Goal: Information Seeking & Learning: Learn about a topic

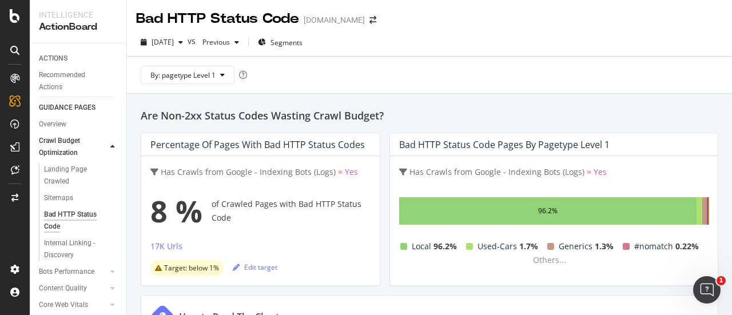
scroll to position [1244, 0]
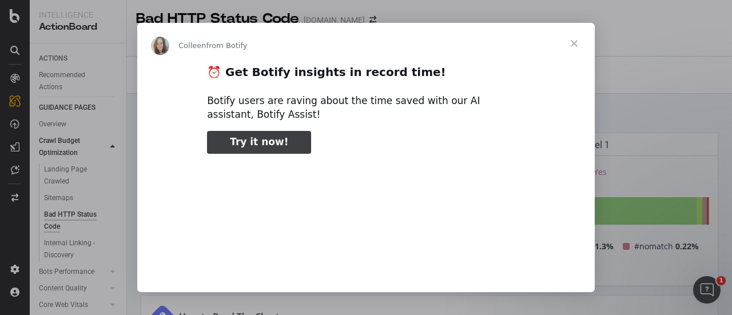
type input "637652"
click at [580, 43] on span "Close" at bounding box center [574, 43] width 41 height 41
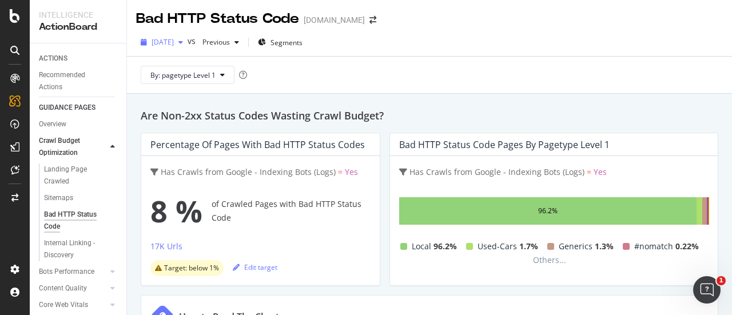
click at [174, 40] on span "[DATE]" at bounding box center [163, 42] width 22 height 10
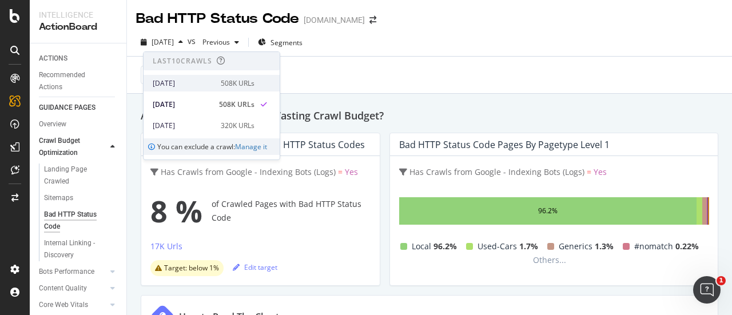
click at [184, 89] on div "2025 Sep. 26th 508K URLs" at bounding box center [212, 83] width 136 height 17
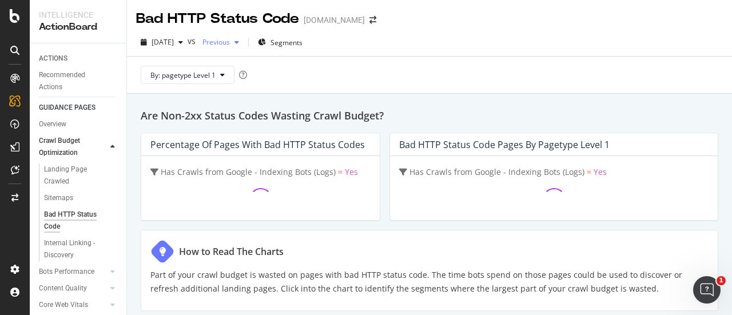
click at [230, 39] on span "Previous" at bounding box center [214, 42] width 32 height 10
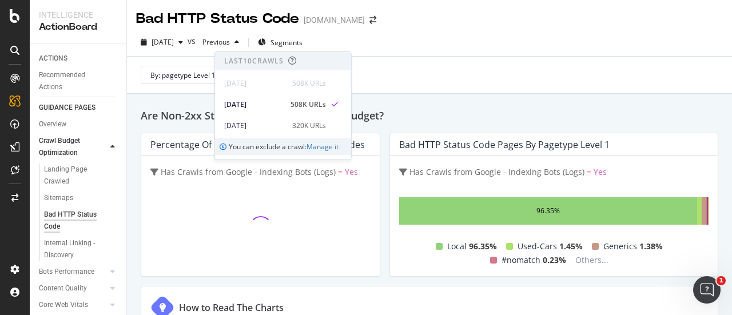
click at [370, 72] on div "By: pagetype Level 1" at bounding box center [429, 75] width 587 height 37
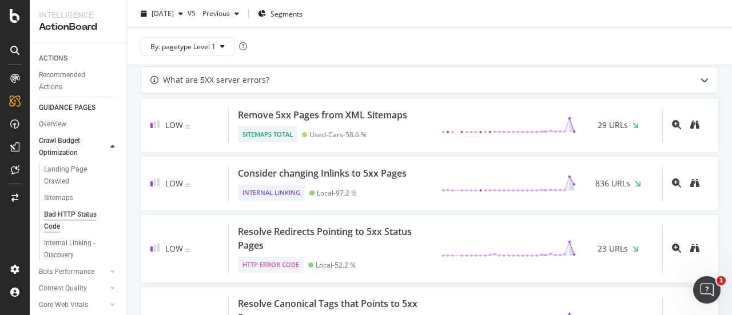
scroll to position [1259, 0]
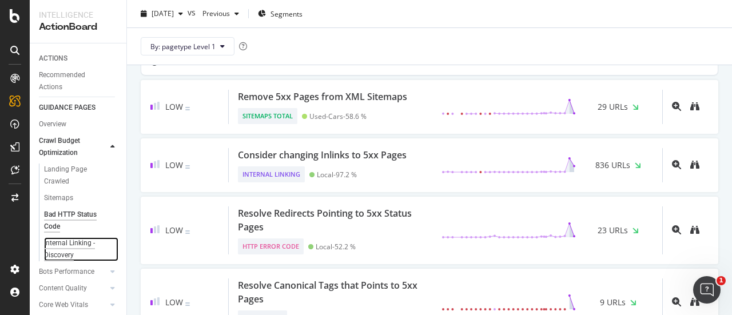
click at [66, 245] on div "Internal Linking - Discovery" at bounding box center [76, 249] width 65 height 24
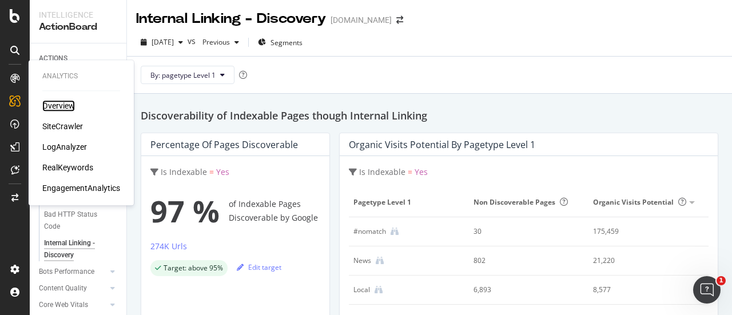
click at [50, 104] on div "Overview" at bounding box center [58, 105] width 33 height 11
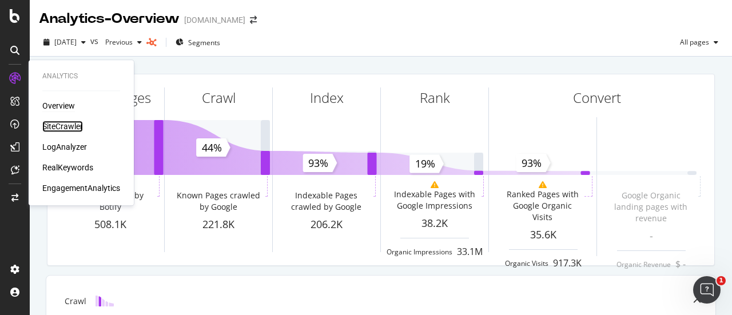
click at [57, 122] on div "SiteCrawler" at bounding box center [62, 126] width 41 height 11
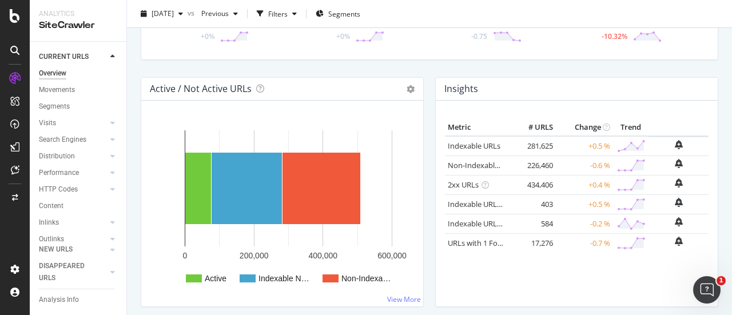
scroll to position [98, 0]
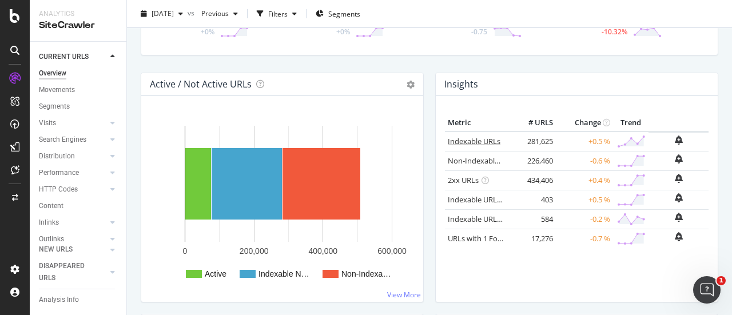
click at [481, 143] on link "Indexable URLs" at bounding box center [474, 141] width 53 height 10
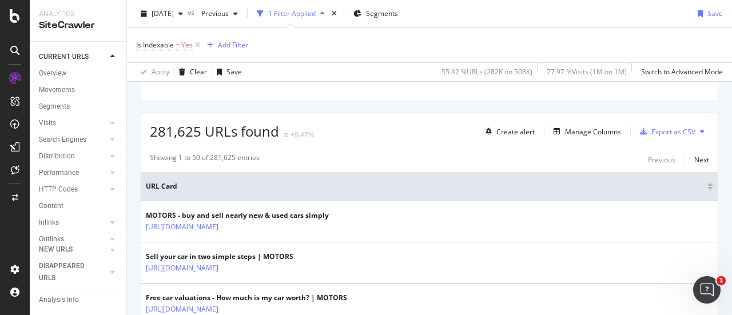
scroll to position [170, 0]
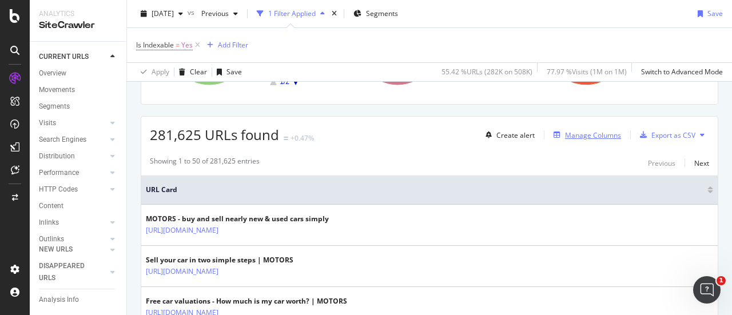
click at [592, 130] on div "Manage Columns" at bounding box center [593, 135] width 56 height 10
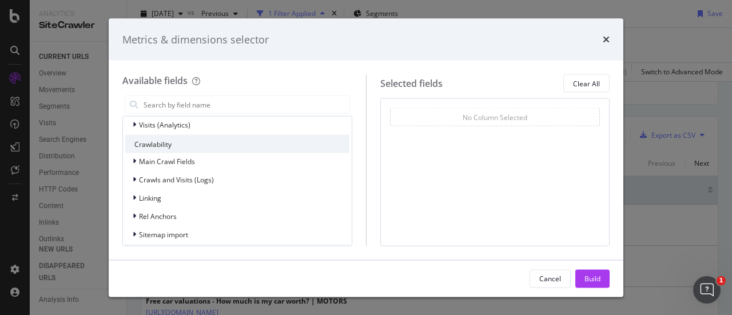
scroll to position [229, 0]
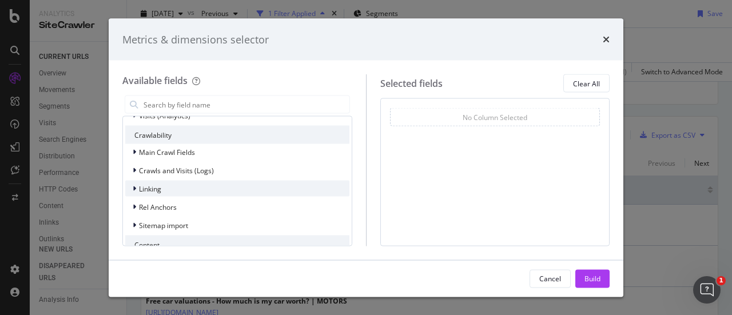
click at [138, 191] on div "modal" at bounding box center [135, 188] width 7 height 11
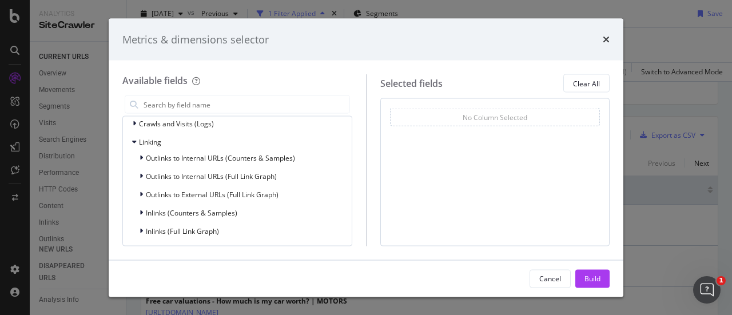
scroll to position [293, 0]
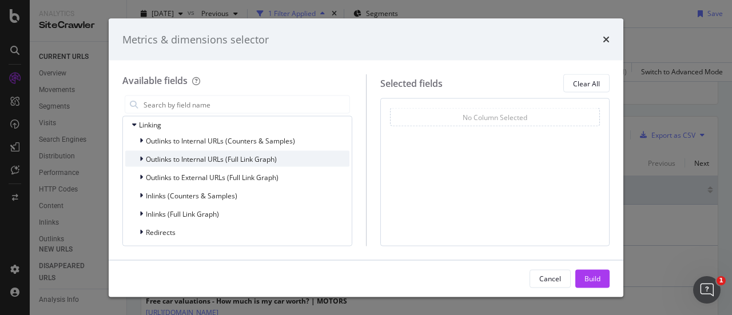
click at [142, 156] on icon "modal" at bounding box center [141, 159] width 3 height 7
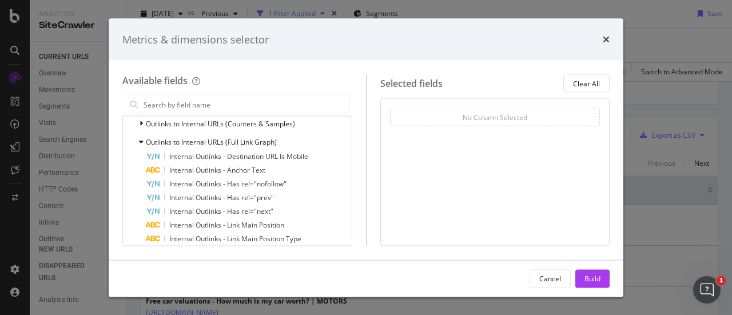
scroll to position [290, 0]
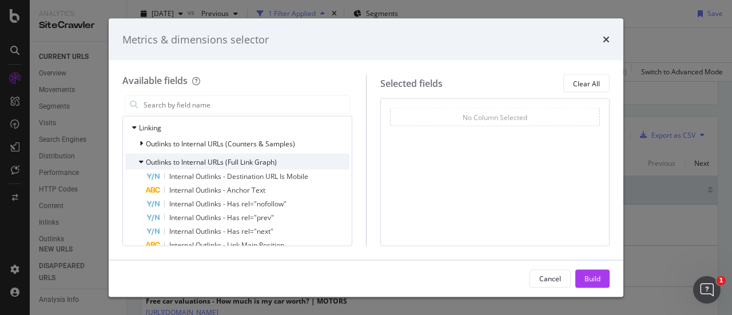
click at [140, 161] on icon "modal" at bounding box center [141, 161] width 5 height 7
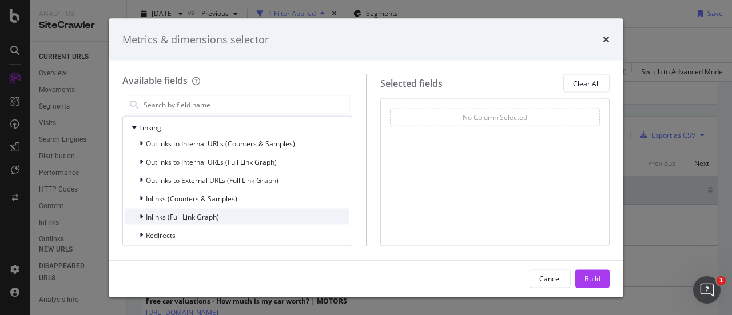
click at [142, 216] on icon "modal" at bounding box center [141, 216] width 3 height 7
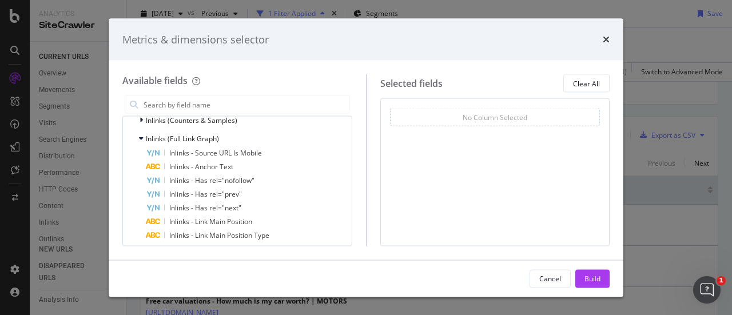
scroll to position [408, 0]
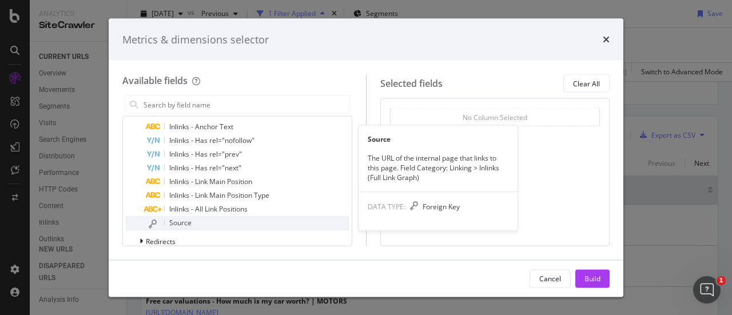
click at [246, 223] on div "Source" at bounding box center [248, 223] width 204 height 15
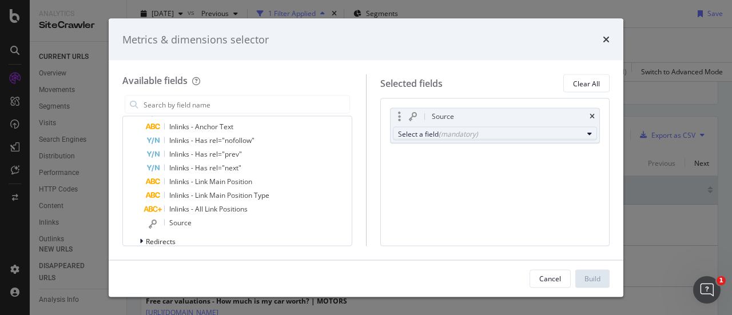
click at [458, 138] on button "Select a field (mandatory)" at bounding box center [495, 134] width 205 height 14
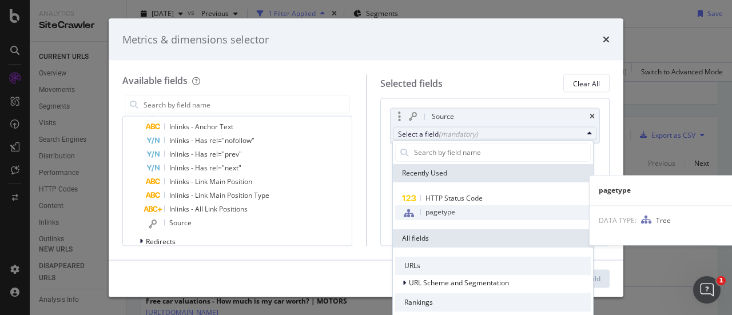
click at [437, 210] on span "pagetype" at bounding box center [441, 212] width 30 height 10
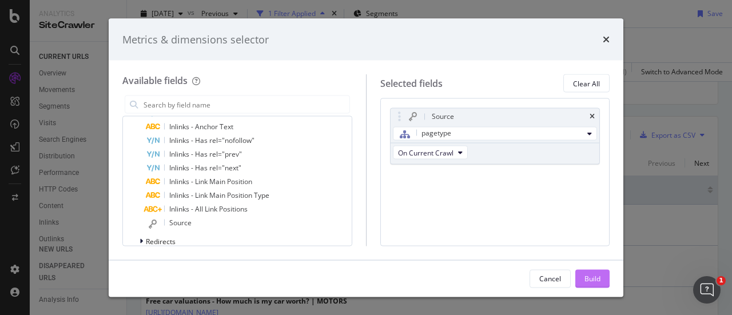
click at [576, 278] on button "Build" at bounding box center [593, 278] width 34 height 18
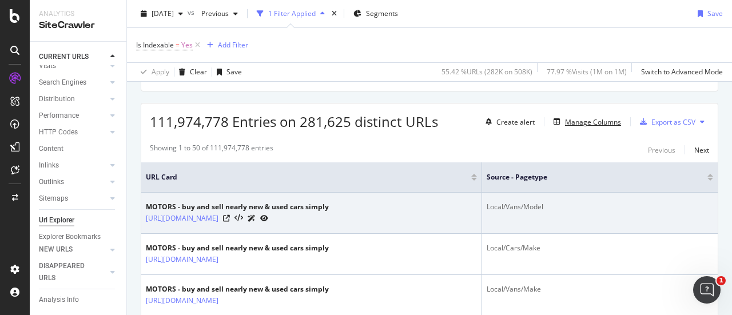
scroll to position [170, 0]
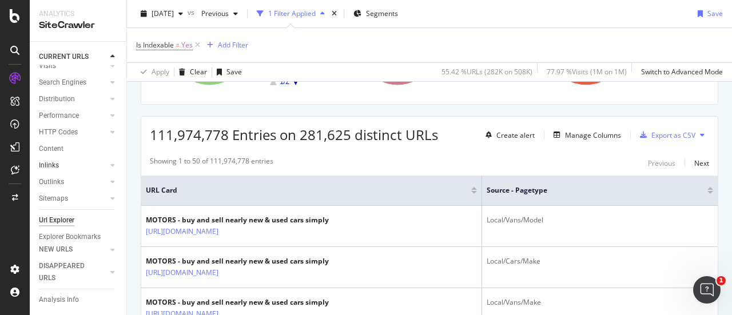
click at [62, 164] on link "Inlinks" at bounding box center [73, 166] width 68 height 12
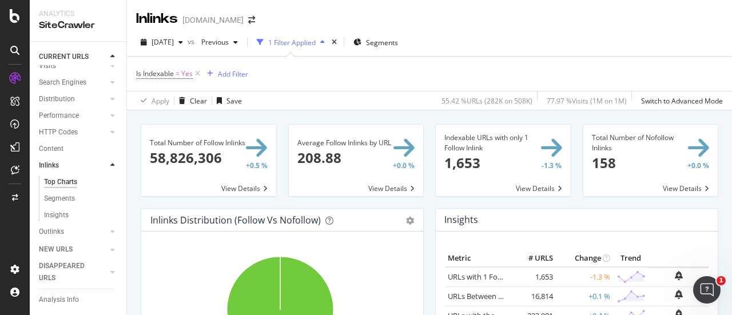
click at [204, 136] on span at bounding box center [208, 161] width 135 height 72
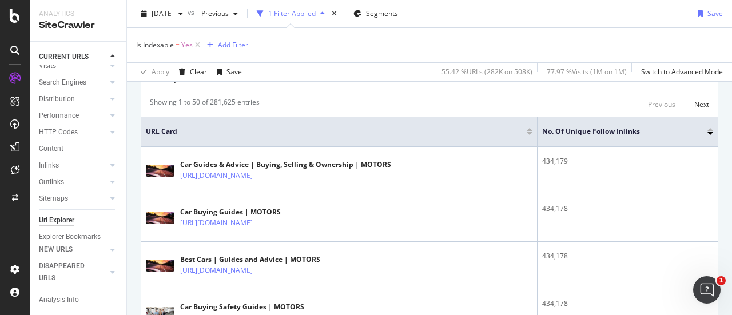
scroll to position [172, 0]
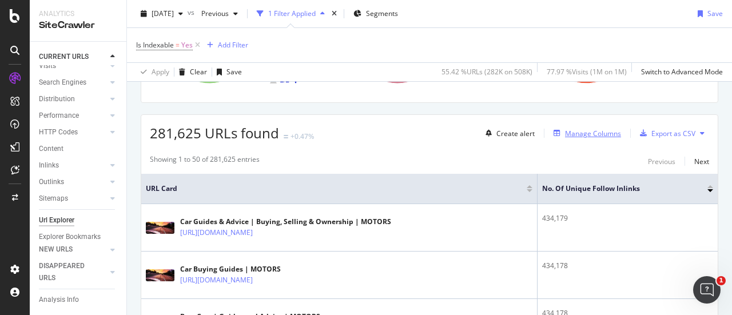
click at [581, 137] on div "Manage Columns" at bounding box center [593, 134] width 56 height 10
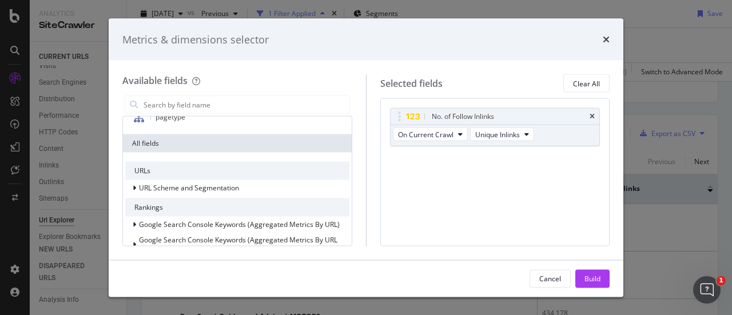
scroll to position [94, 0]
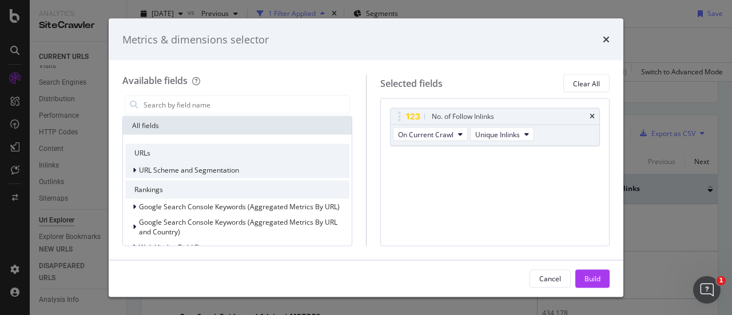
click at [133, 168] on icon "modal" at bounding box center [134, 170] width 3 height 7
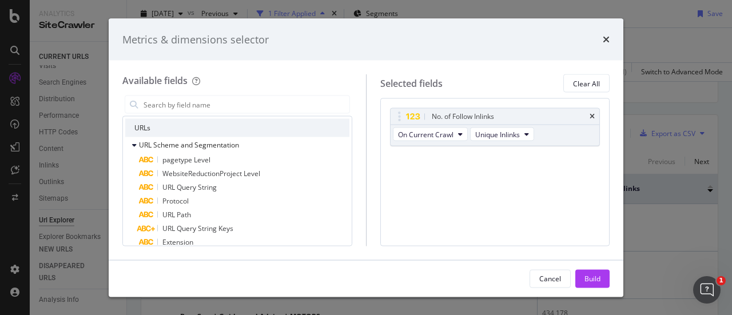
scroll to position [126, 0]
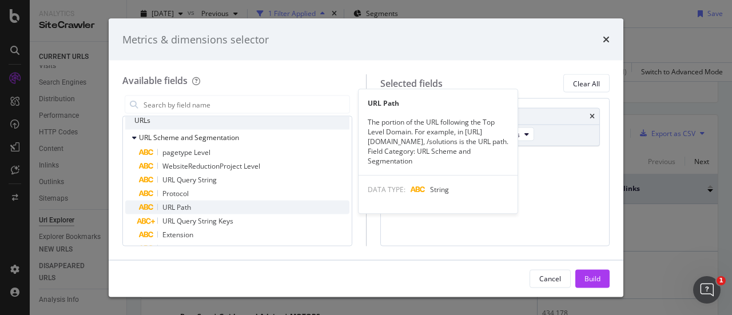
click at [251, 207] on div "URL Path" at bounding box center [244, 208] width 211 height 14
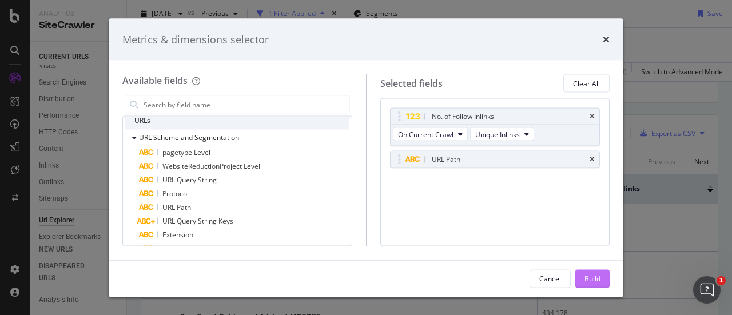
click at [592, 279] on div "Build" at bounding box center [593, 278] width 16 height 10
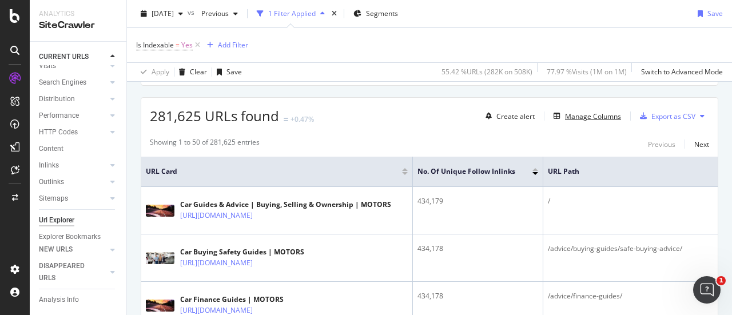
scroll to position [172, 0]
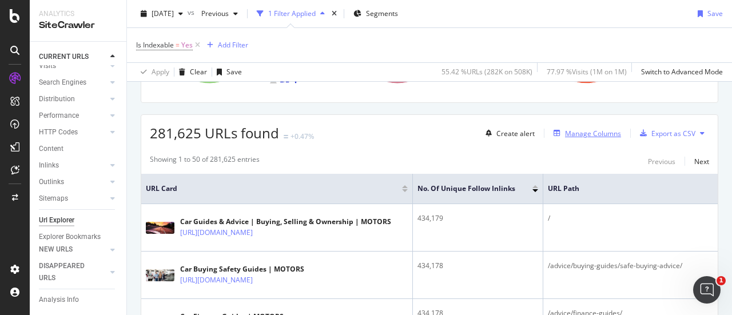
click at [572, 136] on div "Manage Columns" at bounding box center [593, 134] width 56 height 10
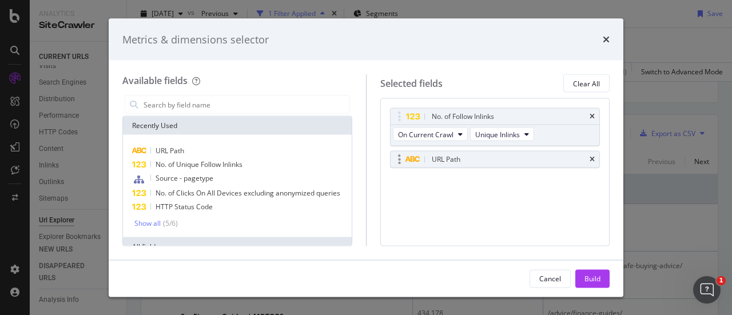
click at [595, 156] on icon "times" at bounding box center [592, 159] width 5 height 7
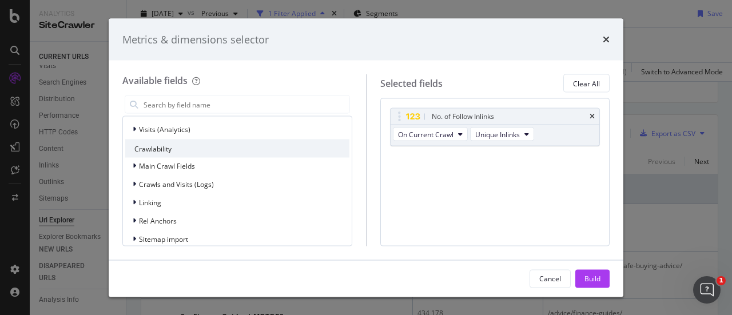
scroll to position [283, 0]
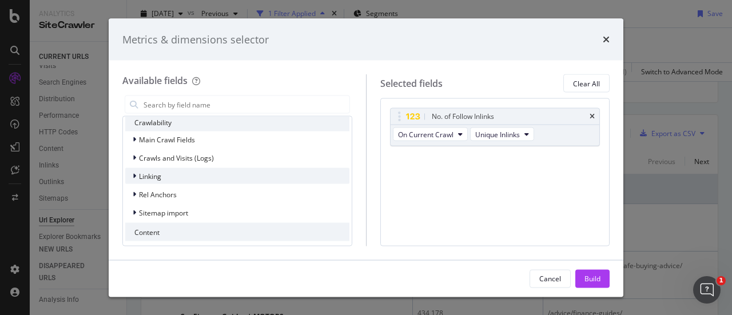
click at [135, 176] on icon "modal" at bounding box center [134, 176] width 3 height 7
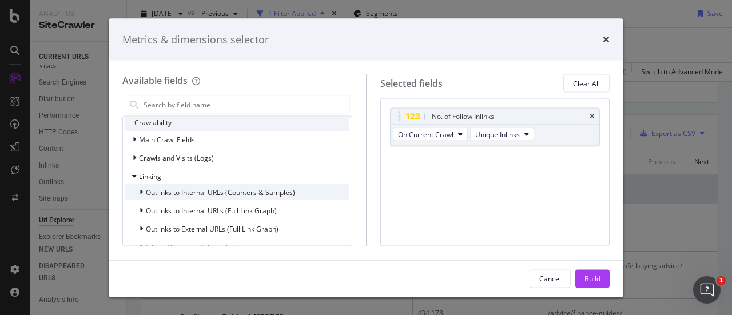
click at [141, 191] on icon "modal" at bounding box center [141, 192] width 3 height 7
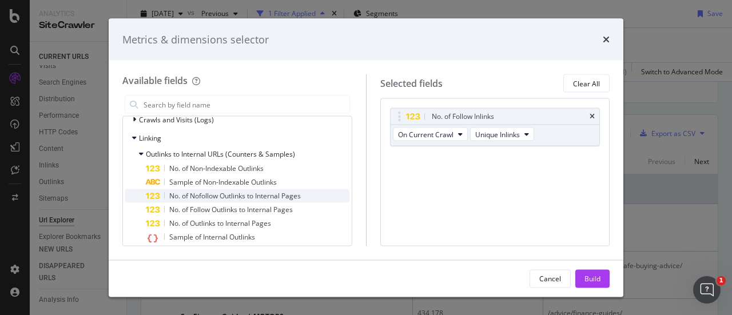
scroll to position [331, 0]
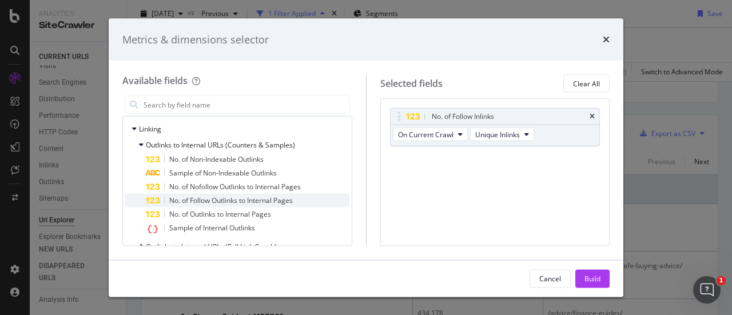
click at [288, 196] on span "No. of Follow Outlinks to Internal Pages" at bounding box center [231, 201] width 124 height 10
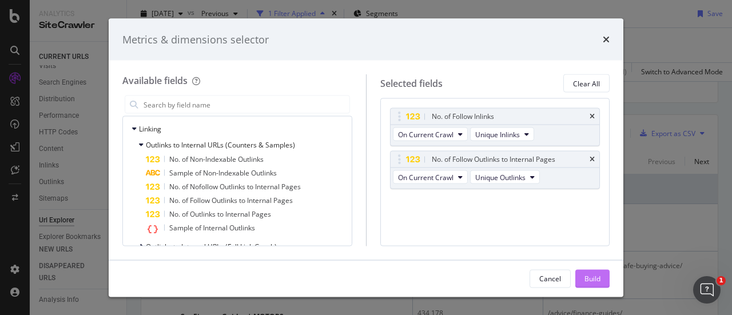
click at [601, 276] on button "Build" at bounding box center [593, 278] width 34 height 18
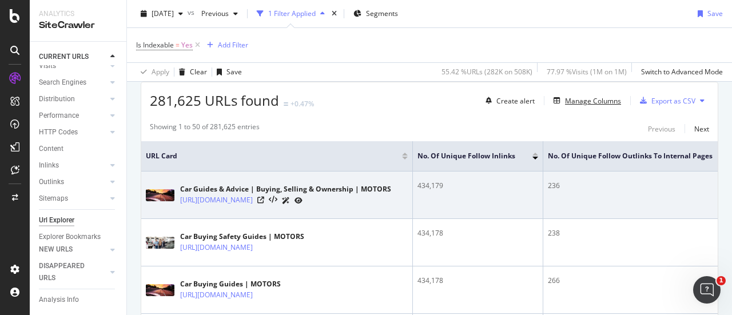
scroll to position [229, 0]
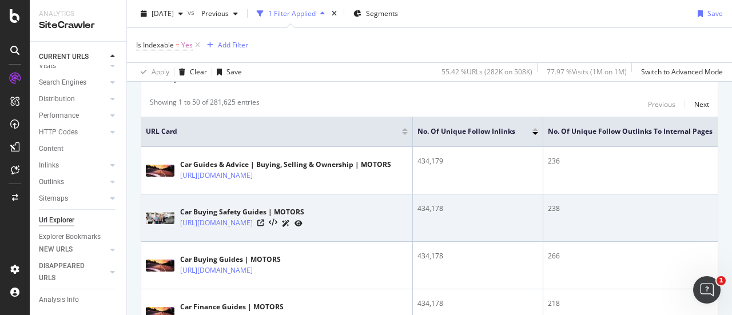
click at [570, 209] on div "238" at bounding box center [642, 209] width 188 height 10
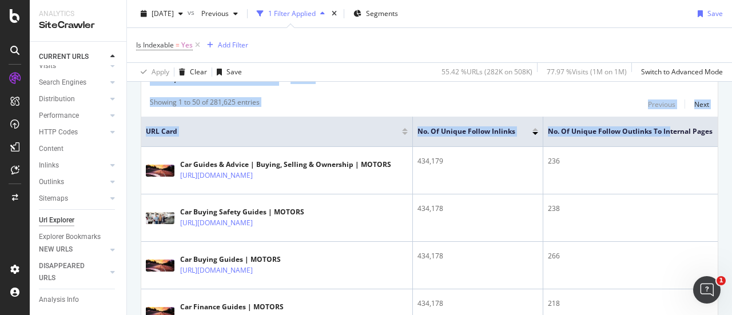
scroll to position [0, 43]
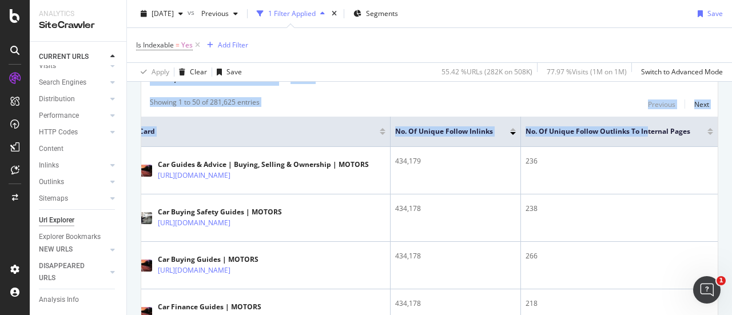
drag, startPoint x: 682, startPoint y: 129, endPoint x: 732, endPoint y: 130, distance: 49.8
click at [732, 130] on div "URL Explorer Motors.co.uk 2025 Sep. 26th vs Previous 1 Filter Applied Segments …" at bounding box center [429, 157] width 605 height 315
click at [573, 122] on th "No. of Unique Follow Outlinks to Internal Pages" at bounding box center [619, 132] width 197 height 30
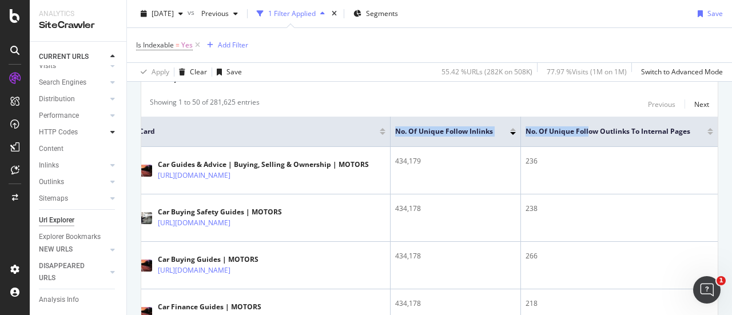
scroll to position [0, 0]
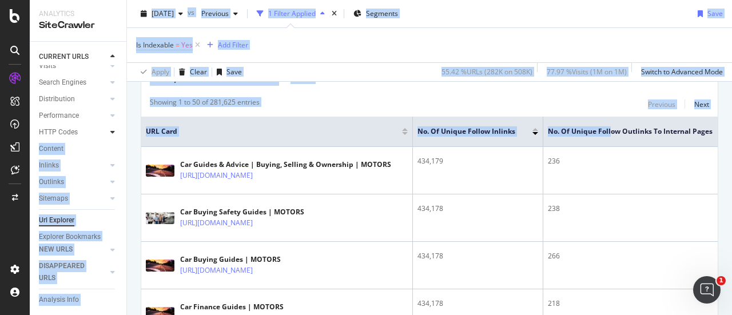
drag, startPoint x: 579, startPoint y: 131, endPoint x: 103, endPoint y: 128, distance: 476.0
click at [103, 128] on div "Analytics SiteCrawler CURRENT URLS Overview Movements Segments Visits Analysis …" at bounding box center [381, 157] width 703 height 315
click at [291, 128] on span "URL Card" at bounding box center [272, 131] width 253 height 10
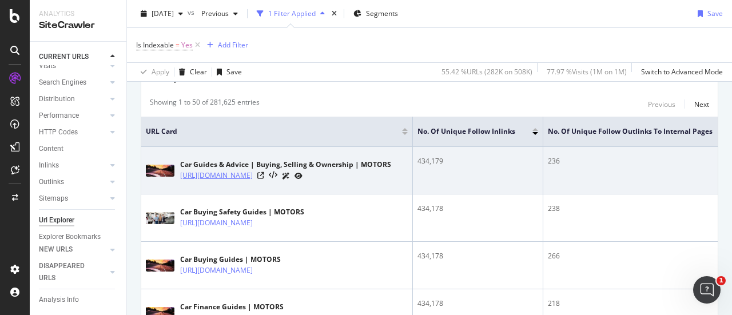
click at [196, 176] on link "https://news.motors.co.uk/" at bounding box center [216, 175] width 73 height 11
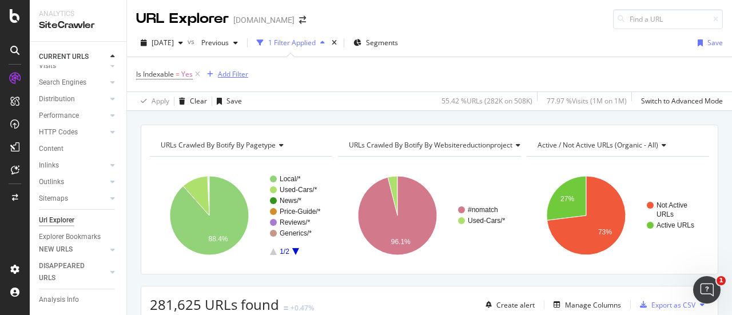
click at [246, 75] on div "Add Filter" at bounding box center [233, 74] width 30 height 10
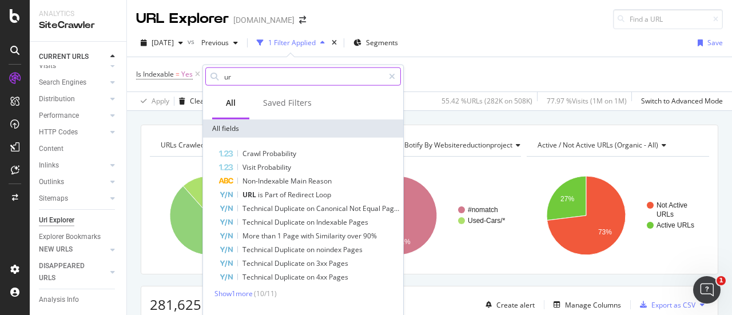
type input "u"
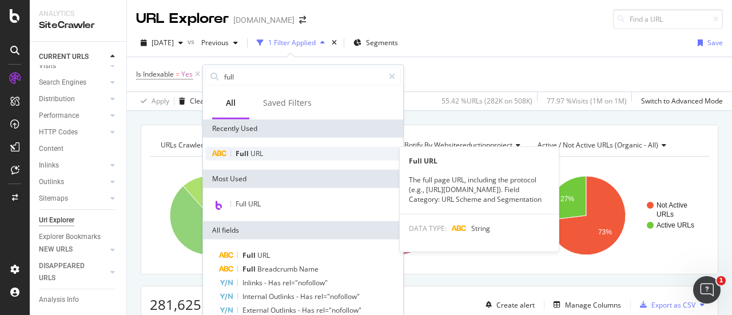
type input "full"
click at [304, 154] on div "Full URL" at bounding box center [303, 154] width 196 height 14
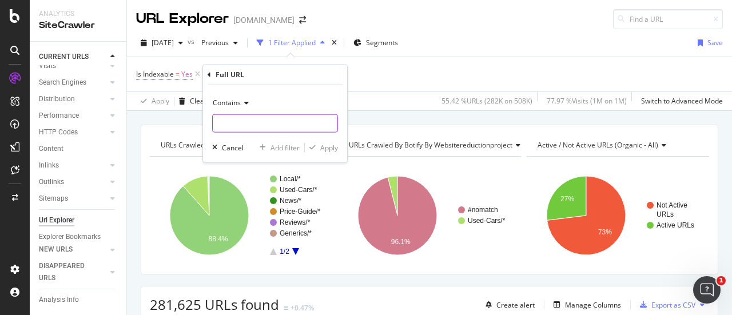
click at [269, 121] on input "text" at bounding box center [275, 123] width 125 height 18
click at [276, 124] on input "/" at bounding box center [267, 123] width 108 height 18
type input "/reviews"
click at [319, 146] on div "button" at bounding box center [312, 147] width 15 height 7
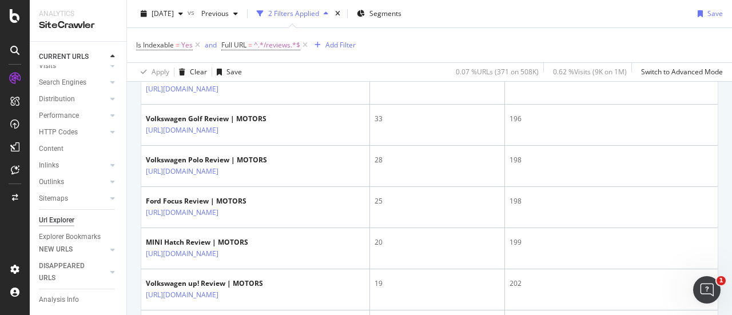
scroll to position [400, 0]
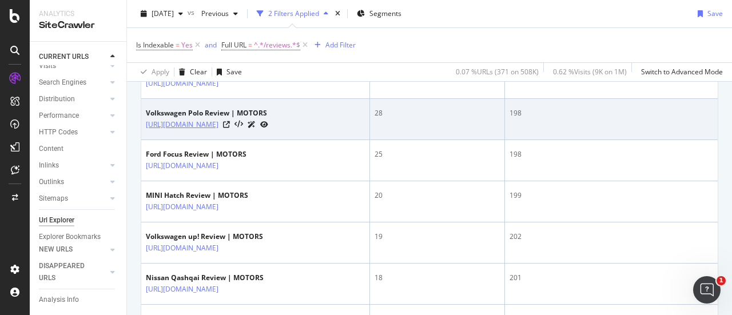
click at [219, 125] on link "https://www.motors.co.uk/volkswagen/polo/reviews/" at bounding box center [182, 124] width 73 height 11
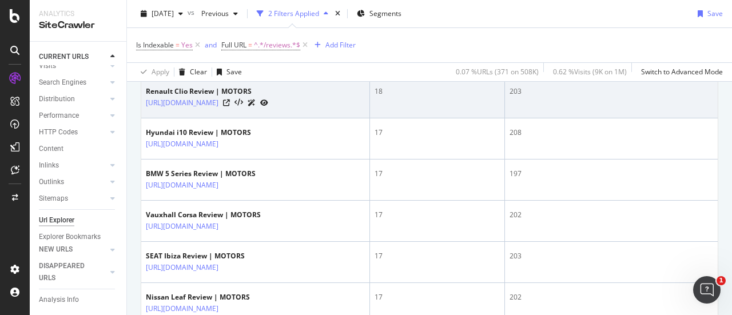
scroll to position [629, 0]
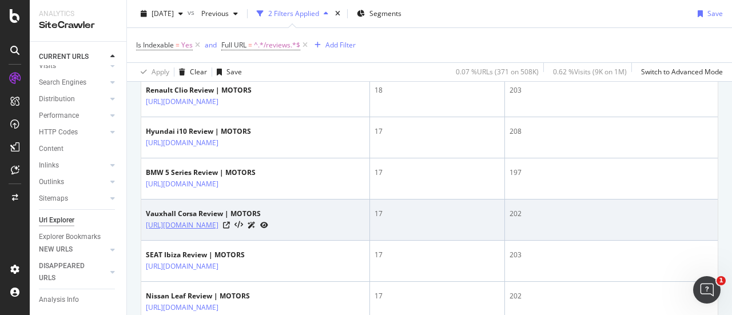
click at [219, 225] on link "[URL][DOMAIN_NAME]" at bounding box center [182, 225] width 73 height 11
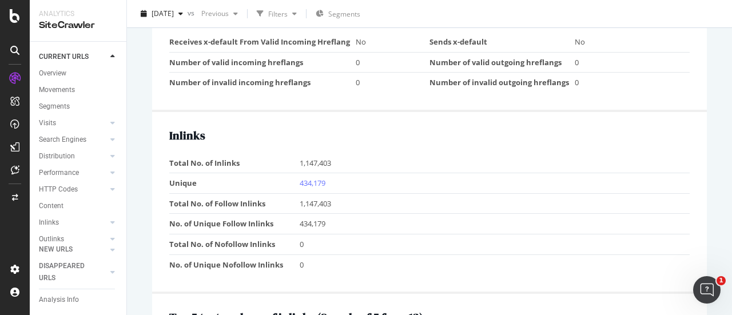
scroll to position [1229, 0]
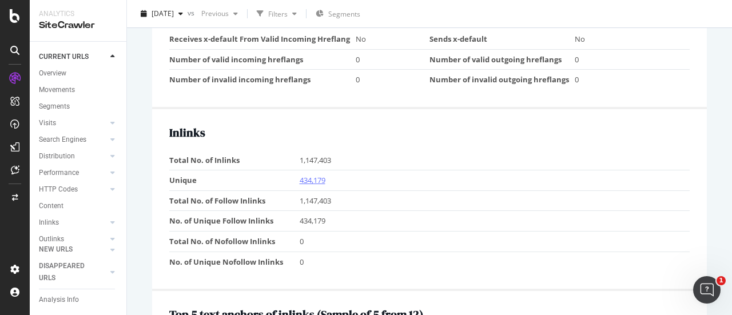
click at [318, 175] on link "434,179" at bounding box center [313, 180] width 26 height 10
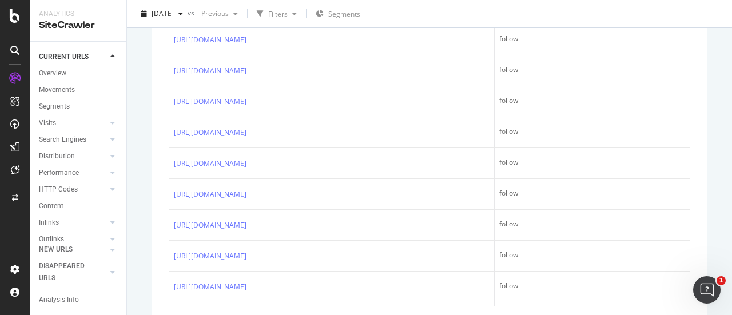
scroll to position [1087, 0]
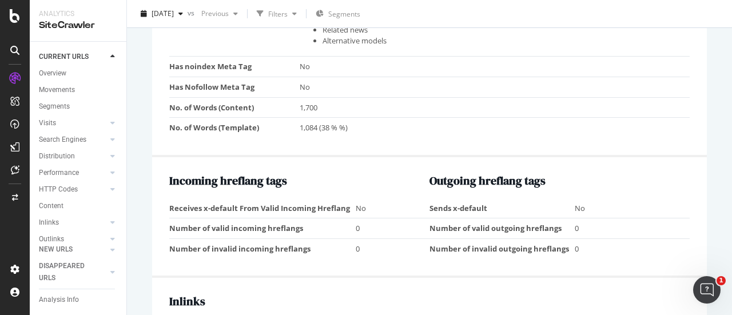
scroll to position [1201, 0]
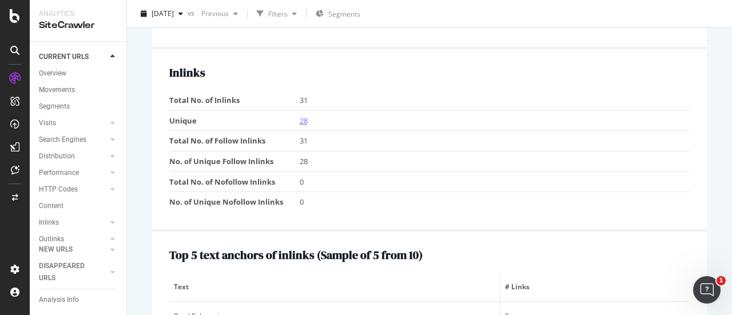
click at [300, 118] on link "28" at bounding box center [304, 121] width 8 height 10
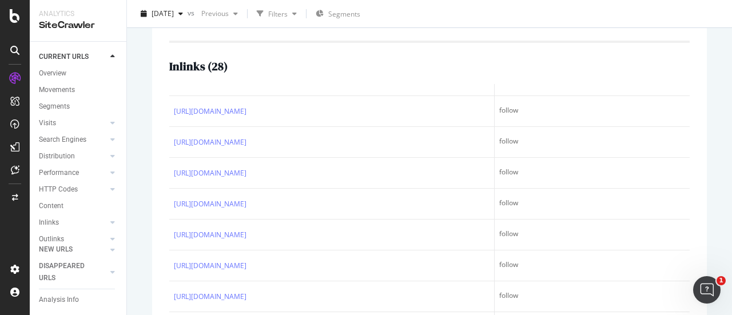
scroll to position [229, 0]
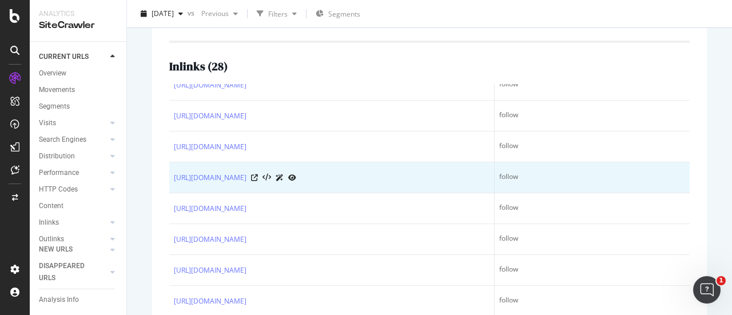
click at [296, 178] on div at bounding box center [273, 178] width 45 height 12
click at [258, 174] on icon at bounding box center [254, 177] width 7 height 7
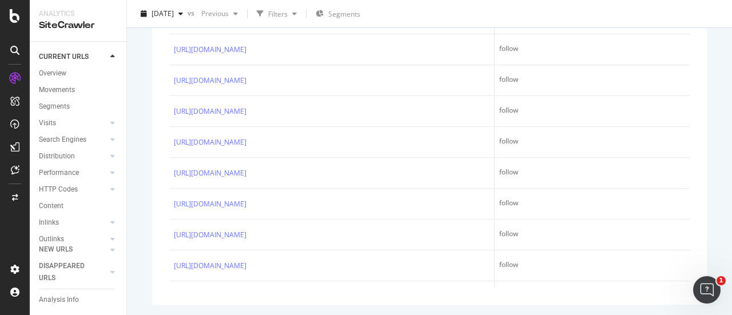
scroll to position [0, 0]
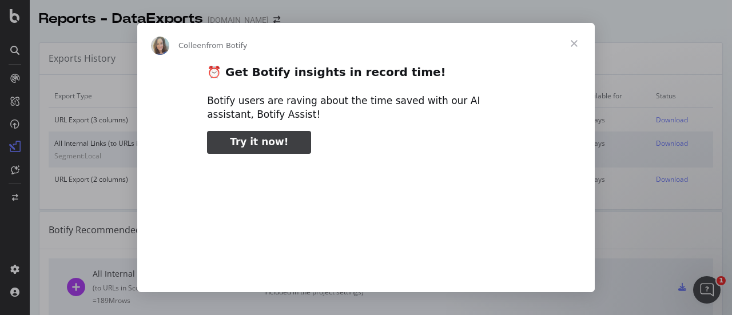
type input "84709"
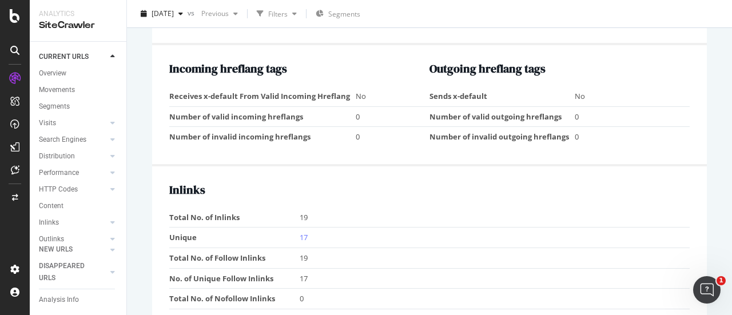
scroll to position [1144, 0]
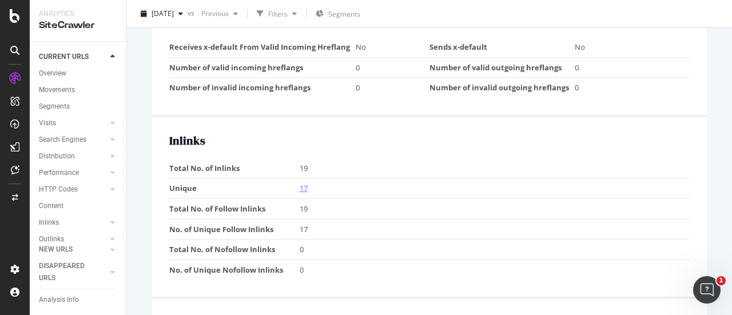
click at [302, 183] on link "17" at bounding box center [304, 188] width 8 height 10
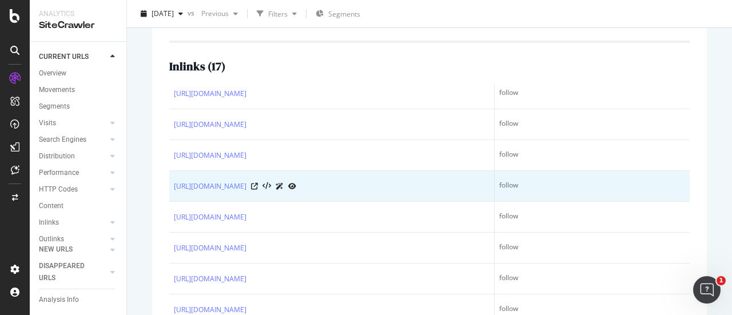
scroll to position [114, 0]
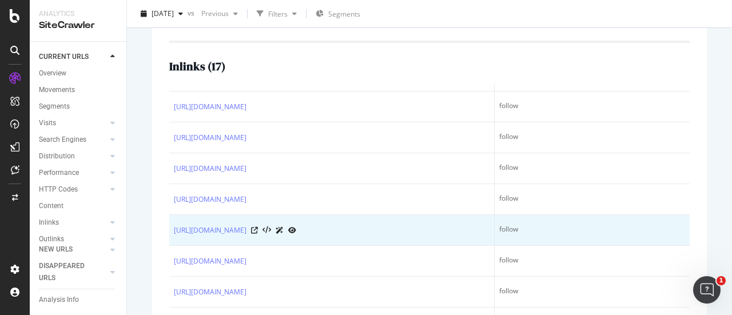
click at [292, 228] on div "[URL][DOMAIN_NAME]" at bounding box center [332, 230] width 316 height 12
click at [258, 227] on icon at bounding box center [254, 230] width 7 height 7
